Goal: Transaction & Acquisition: Book appointment/travel/reservation

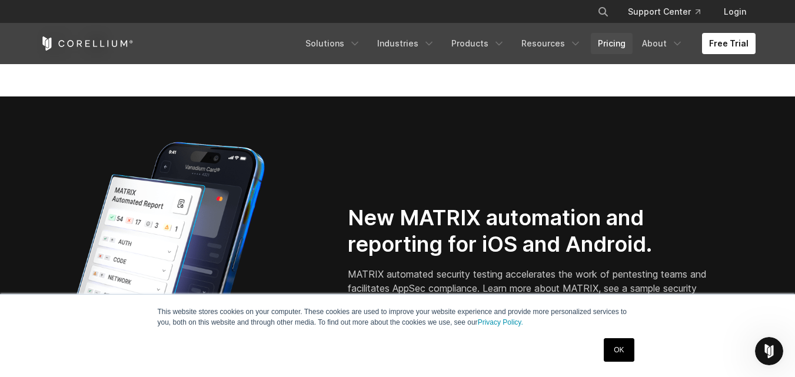
click at [616, 38] on link "Pricing" at bounding box center [612, 43] width 42 height 21
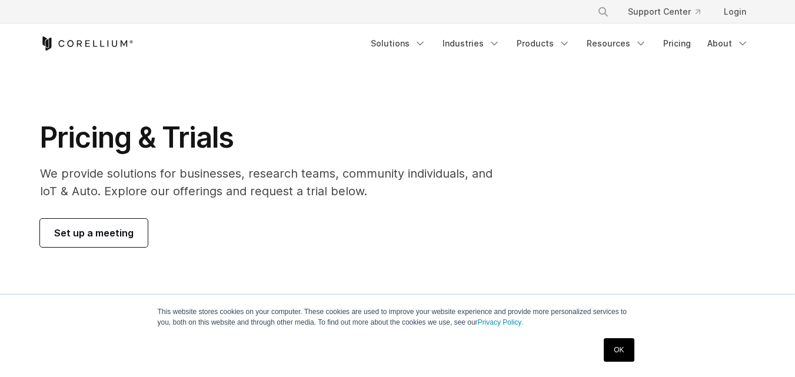
click at [105, 219] on link "Set up a meeting" at bounding box center [94, 233] width 108 height 28
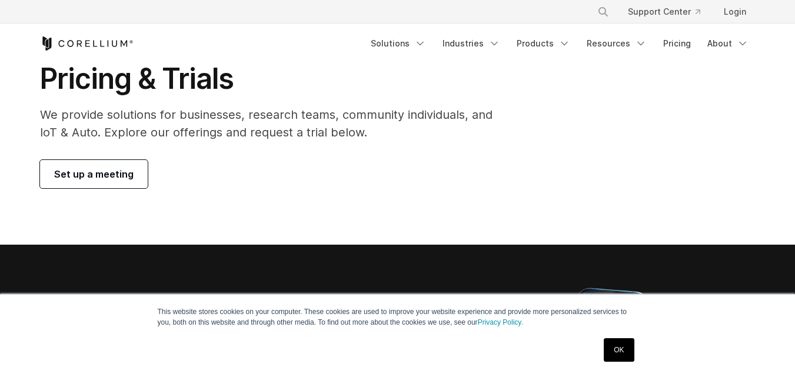
click at [107, 179] on span "Set up a meeting" at bounding box center [93, 174] width 79 height 14
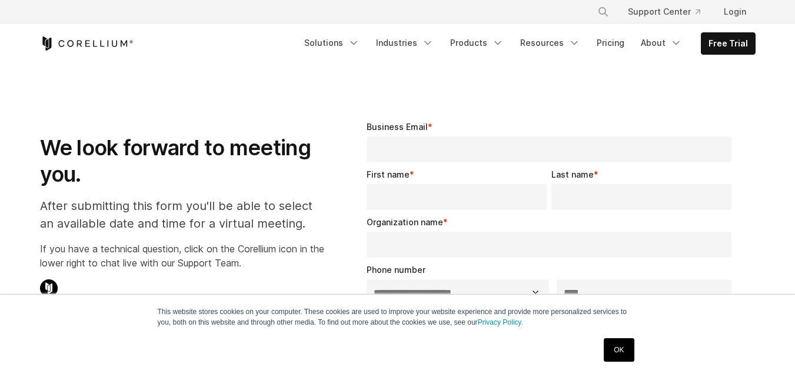
select select "**"
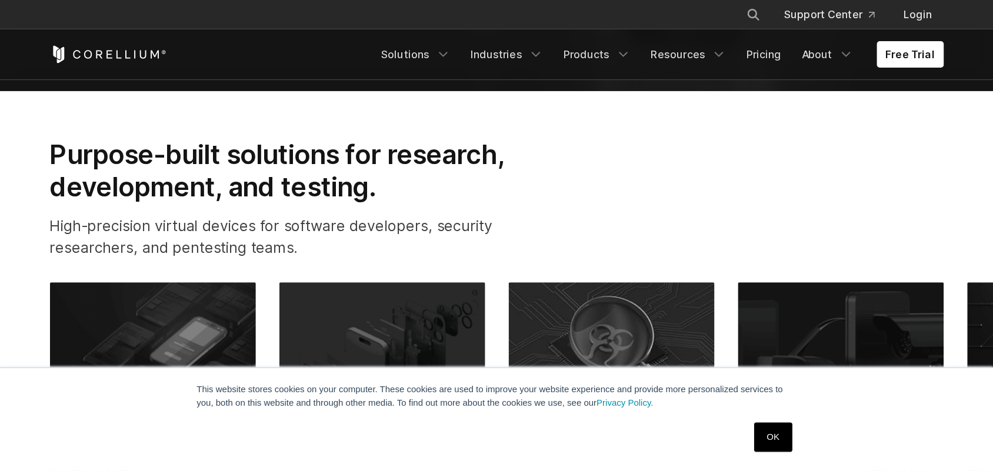
scroll to position [353, 0]
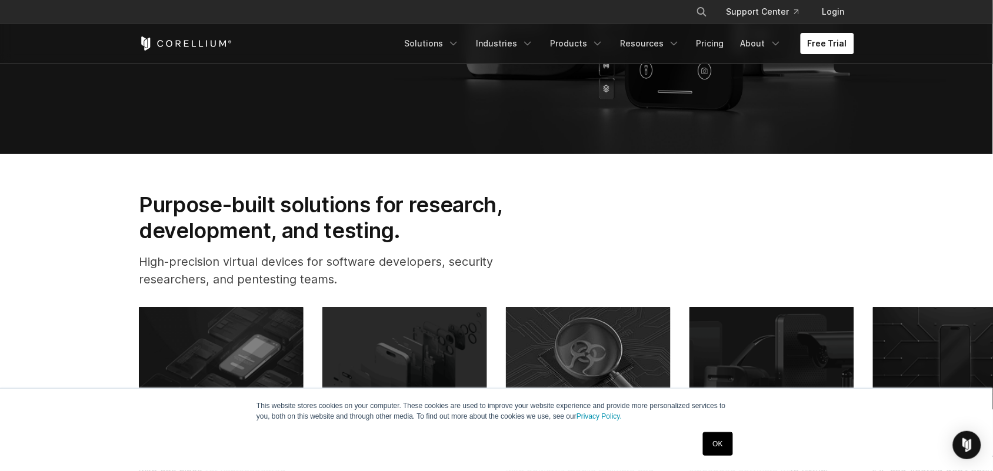
click at [199, 221] on h2 "Purpose-built solutions for research, development, and testing." at bounding box center [339, 218] width 401 height 52
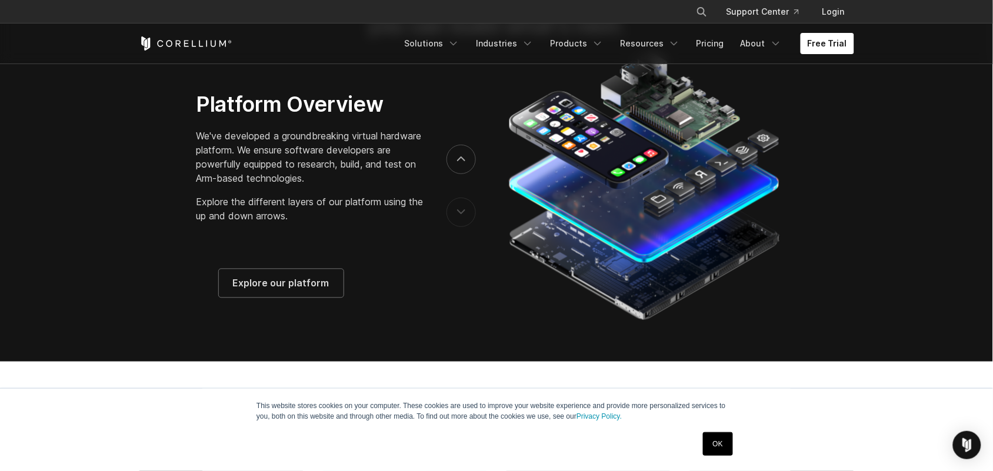
scroll to position [1890, 0]
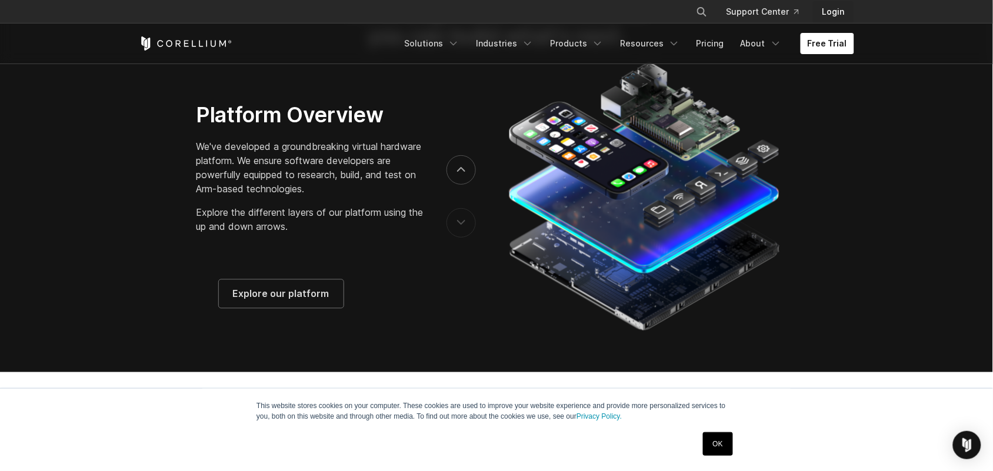
click at [794, 18] on link "Login" at bounding box center [833, 11] width 41 height 21
